Goal: Navigation & Orientation: Understand site structure

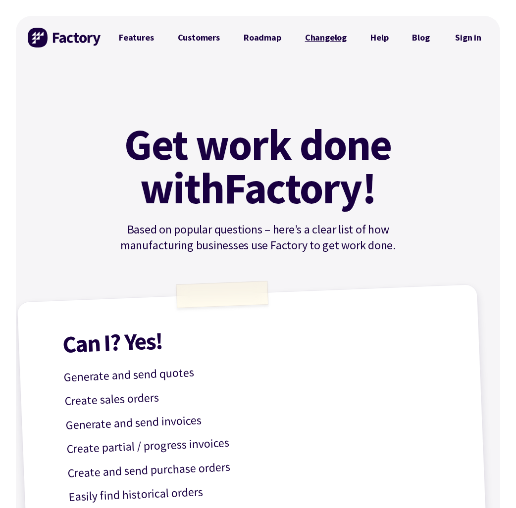
click at [314, 38] on link "Changelog" at bounding box center [325, 38] width 65 height 20
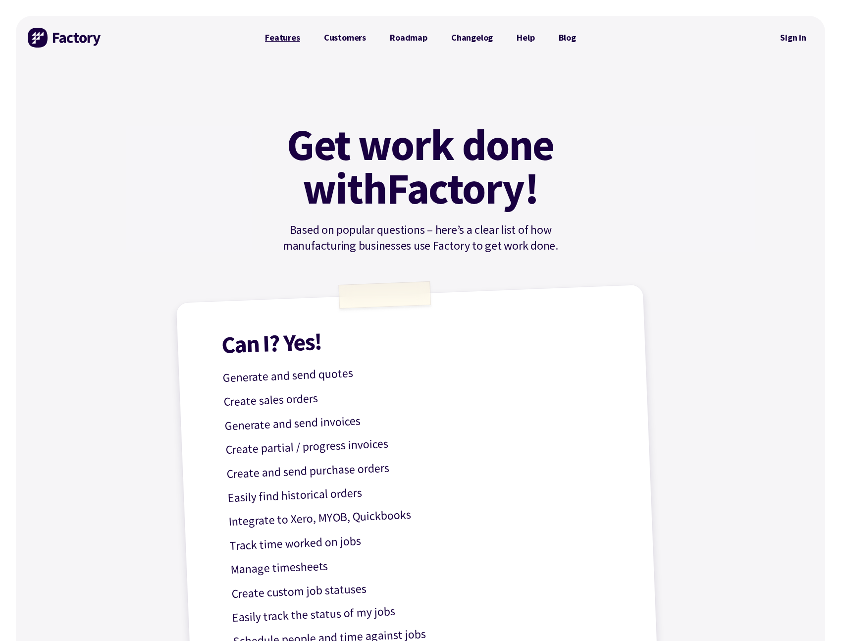
click at [302, 35] on link "Features" at bounding box center [282, 38] width 59 height 20
click at [347, 38] on link "Customers" at bounding box center [345, 38] width 66 height 20
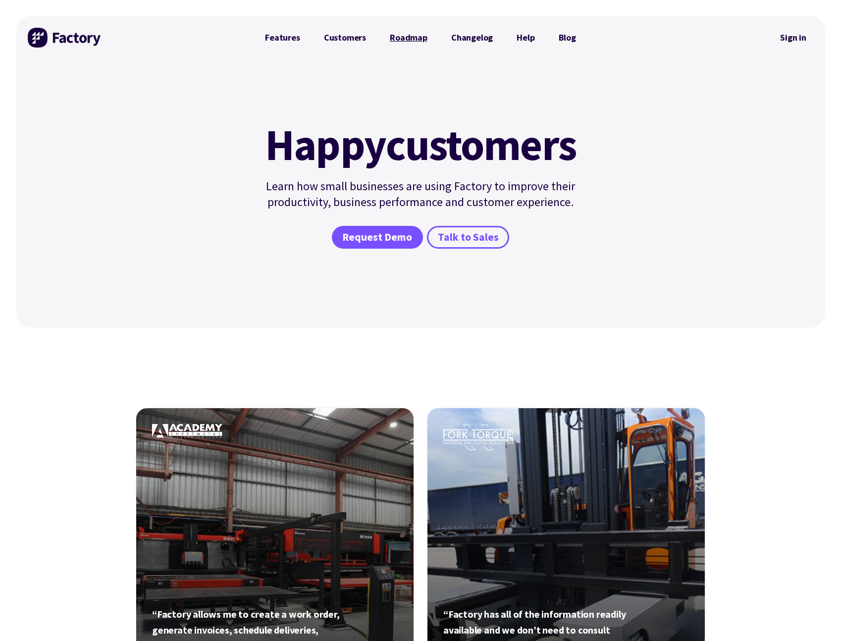
click at [406, 36] on link "Roadmap" at bounding box center [408, 38] width 61 height 20
click at [400, 36] on link "Roadmap" at bounding box center [408, 38] width 61 height 20
